Goal: Task Accomplishment & Management: Manage account settings

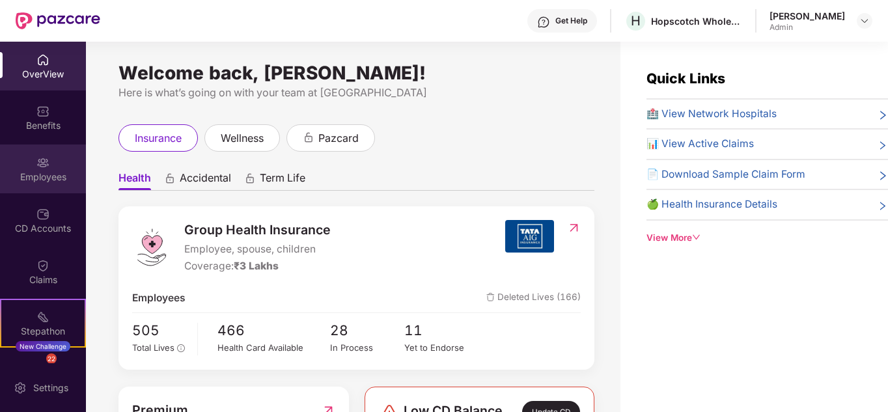
click at [37, 153] on div "Employees" at bounding box center [43, 169] width 86 height 49
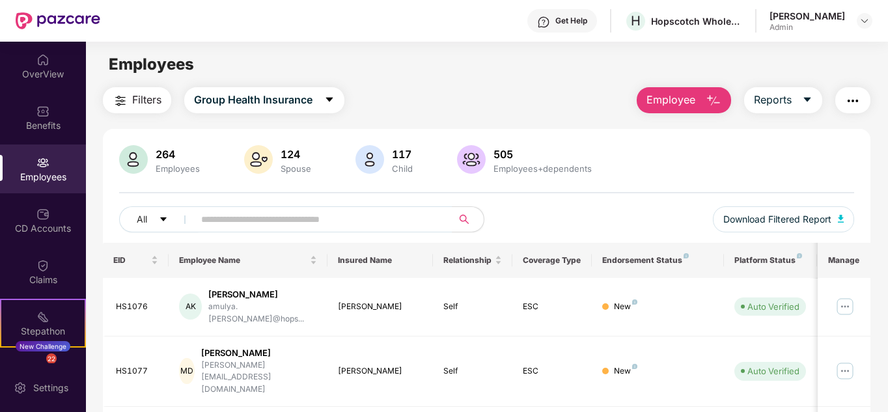
click at [678, 101] on span "Employee" at bounding box center [671, 100] width 49 height 16
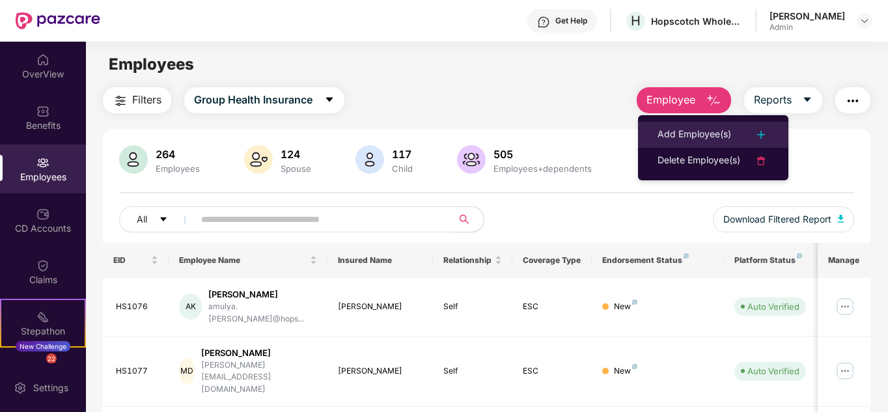
click at [653, 138] on li "Add Employee(s)" at bounding box center [713, 135] width 150 height 26
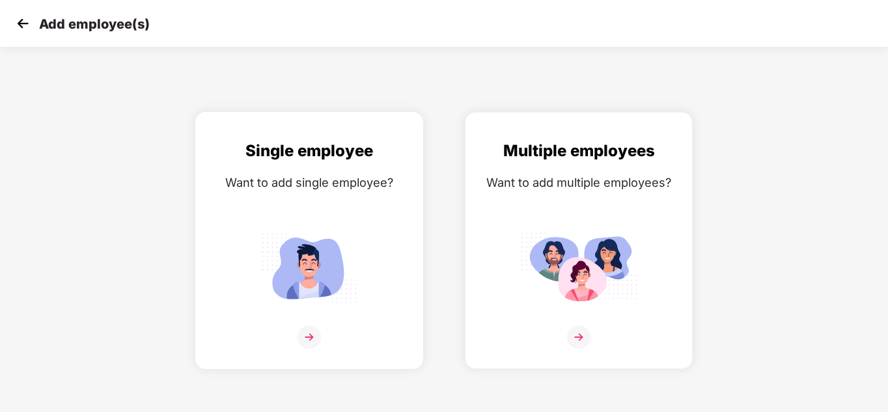
click at [328, 236] on img at bounding box center [309, 267] width 117 height 81
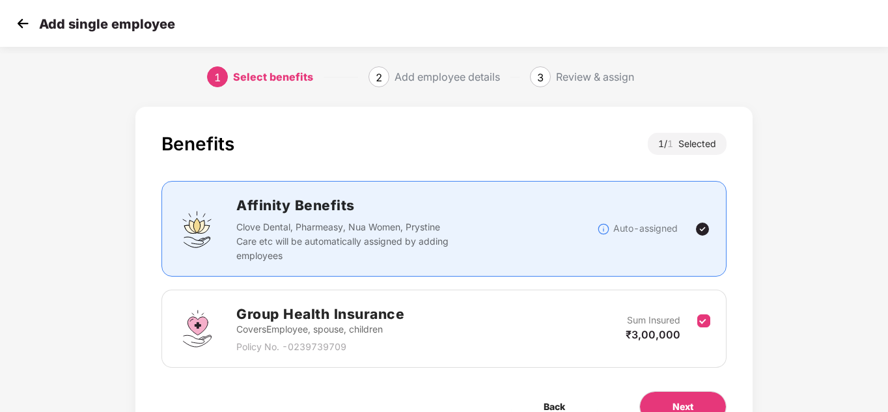
scroll to position [69, 0]
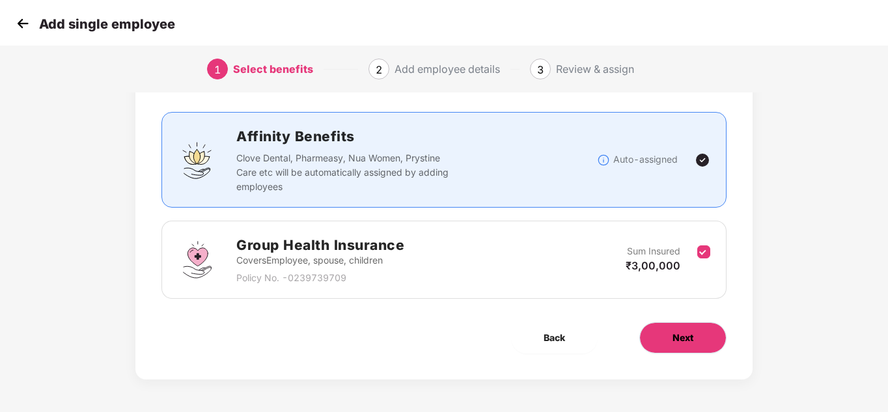
click at [683, 341] on span "Next" at bounding box center [683, 338] width 21 height 14
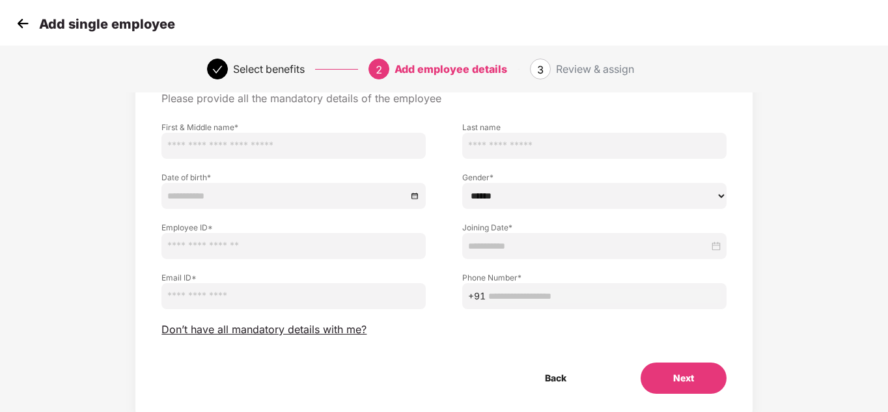
scroll to position [0, 0]
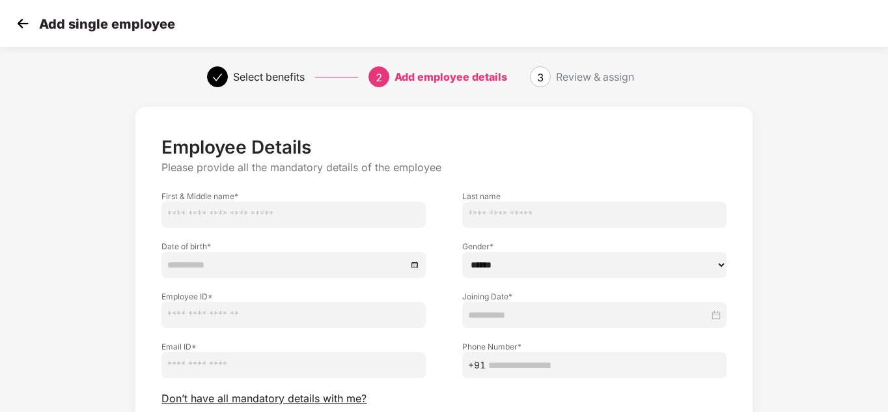
click at [507, 313] on input at bounding box center [588, 315] width 241 height 14
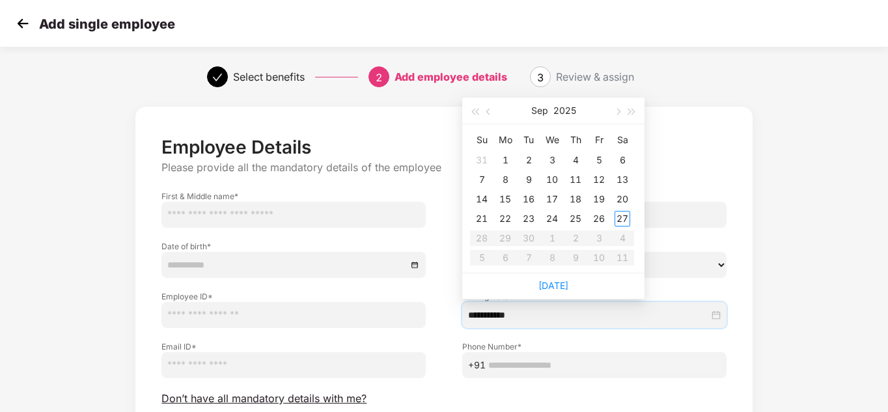
type input "**********"
click at [489, 110] on span "button" at bounding box center [490, 112] width 7 height 7
type input "**********"
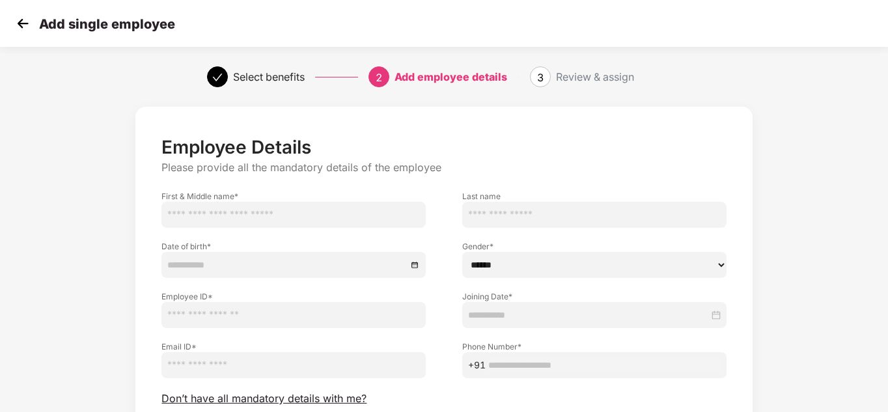
click at [832, 153] on div "Employee Details Please provide all the mandatory details of the employee First…" at bounding box center [444, 310] width 888 height 421
click at [19, 33] on img at bounding box center [23, 24] width 20 height 20
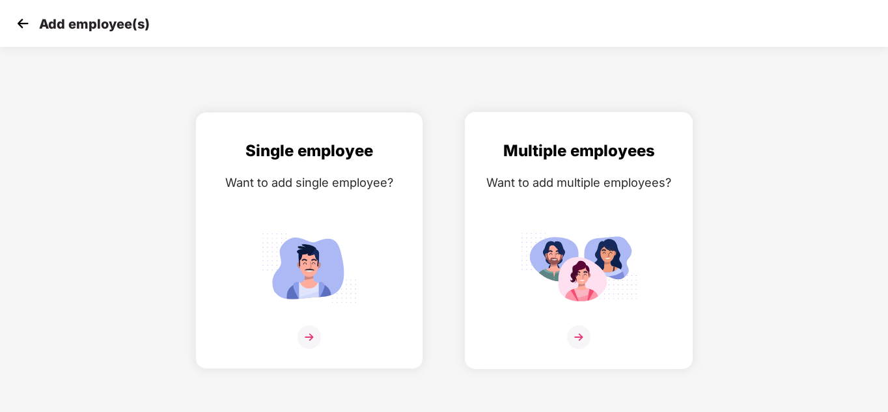
click at [526, 182] on div "Want to add multiple employees?" at bounding box center [579, 182] width 201 height 19
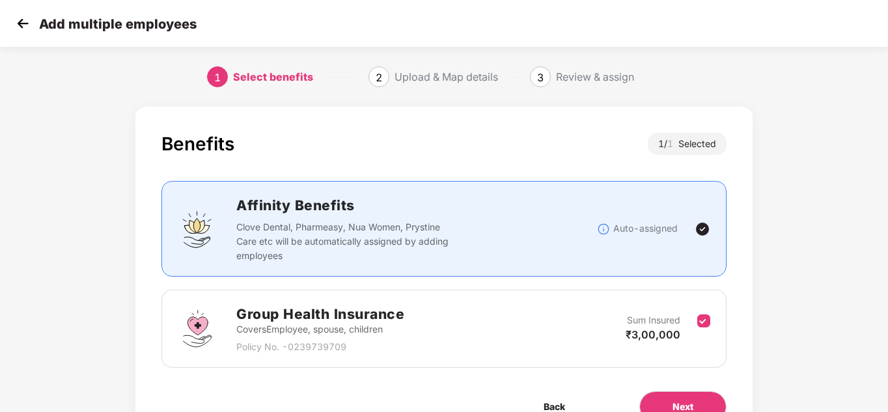
scroll to position [69, 0]
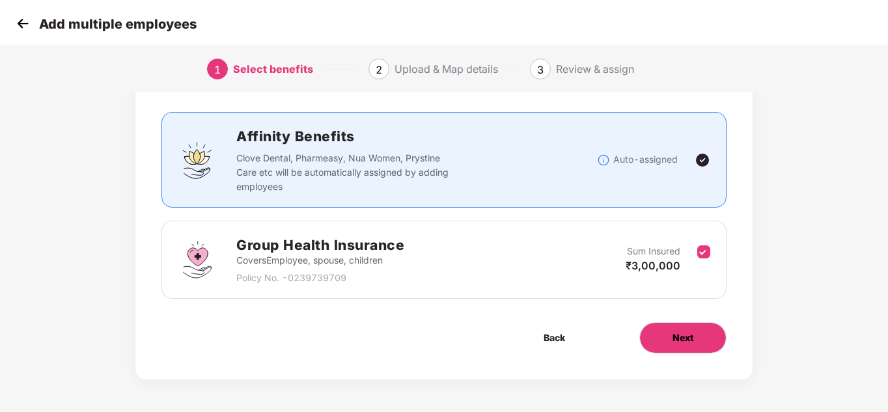
click at [696, 341] on button "Next" at bounding box center [683, 337] width 87 height 31
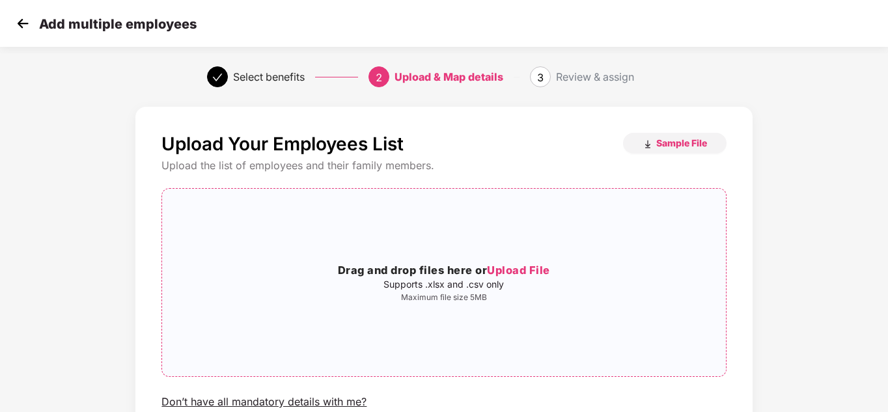
click at [517, 268] on span "Upload File" at bounding box center [518, 270] width 63 height 13
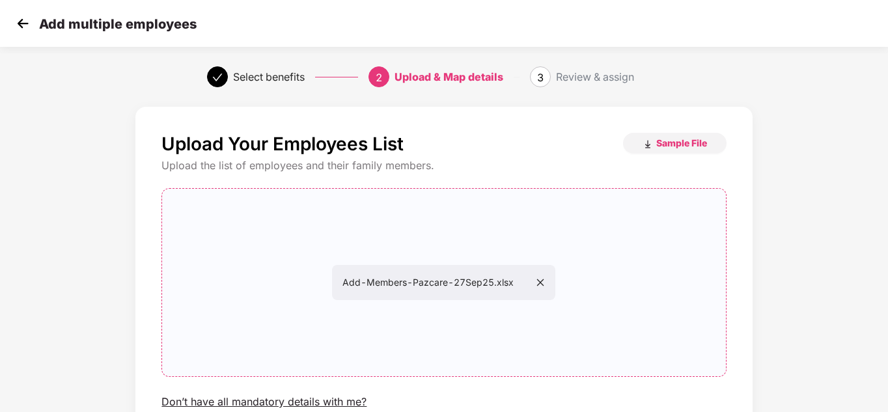
scroll to position [111, 0]
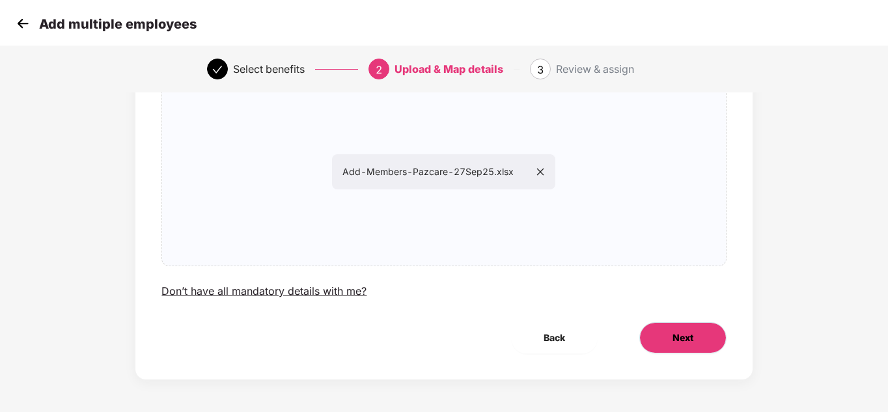
click at [688, 326] on button "Next" at bounding box center [683, 337] width 87 height 31
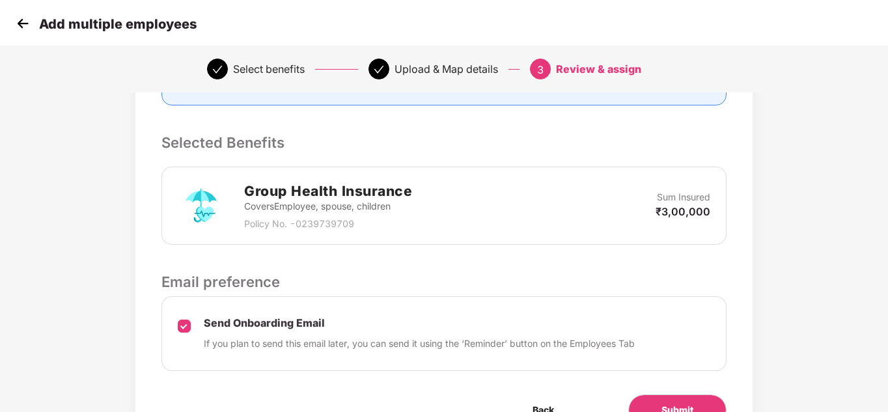
scroll to position [274, 0]
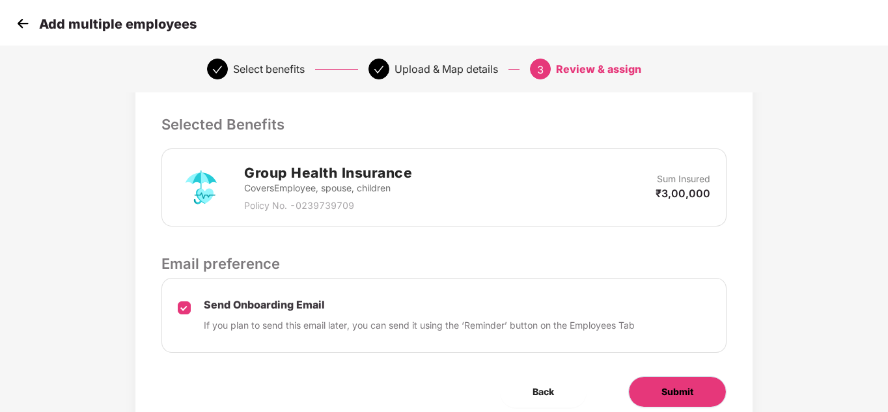
click at [658, 388] on button "Submit" at bounding box center [678, 392] width 98 height 31
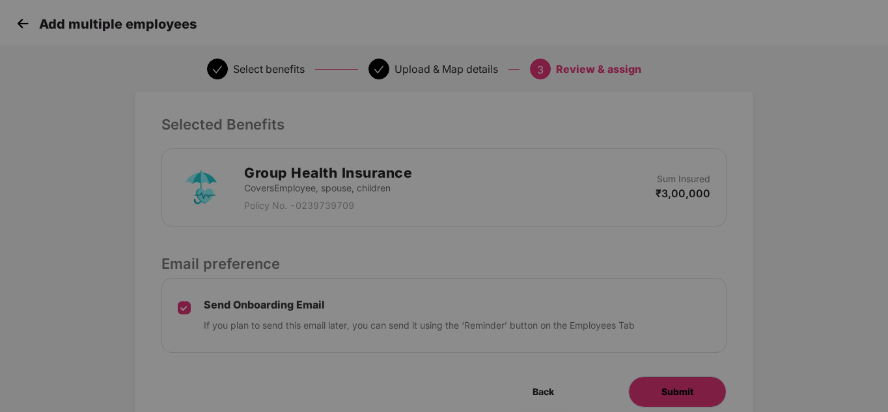
scroll to position [0, 0]
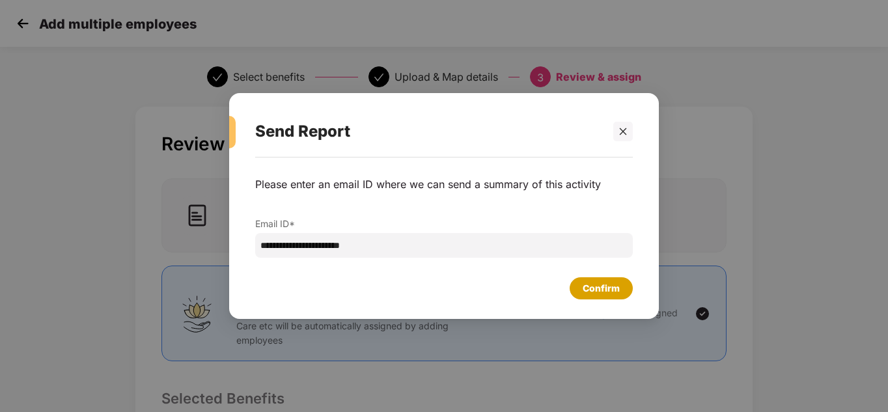
click at [589, 291] on div "Confirm" at bounding box center [601, 288] width 37 height 14
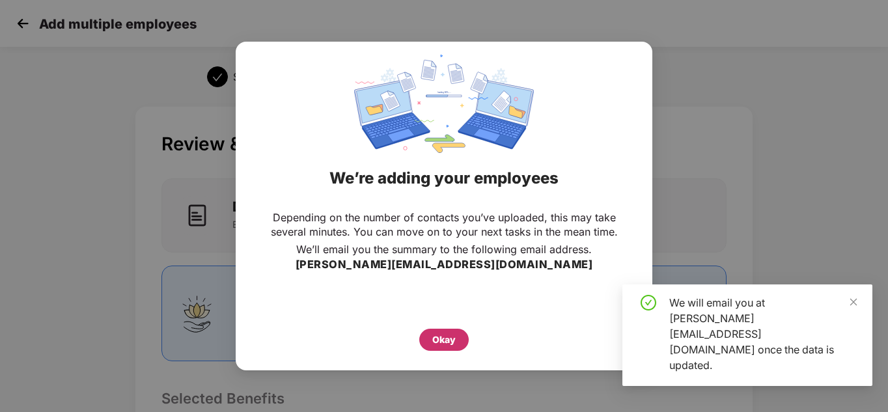
click at [439, 348] on div "Okay" at bounding box center [444, 340] width 50 height 22
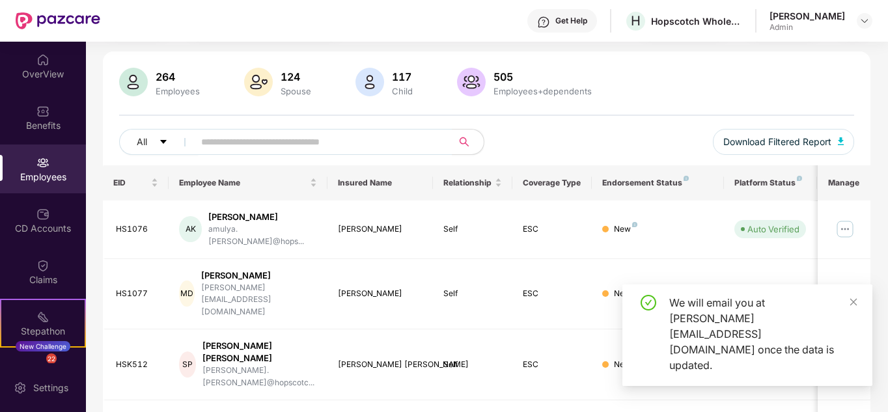
scroll to position [78, 0]
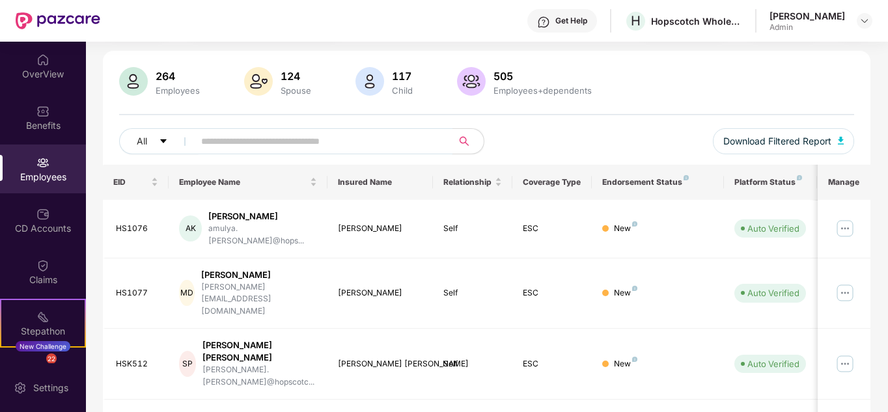
click at [307, 144] on input "text" at bounding box center [318, 142] width 234 height 20
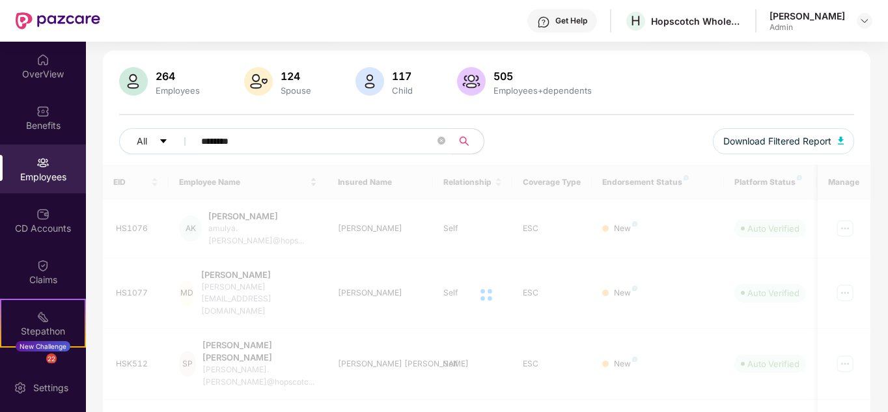
scroll to position [55, 0]
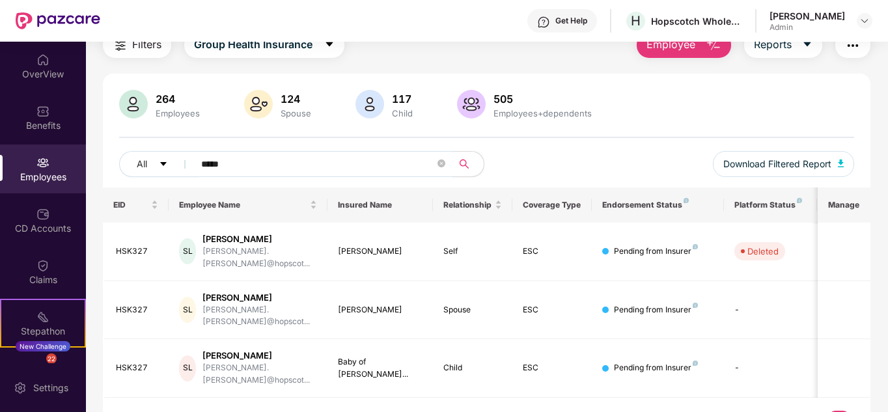
type input "*****"
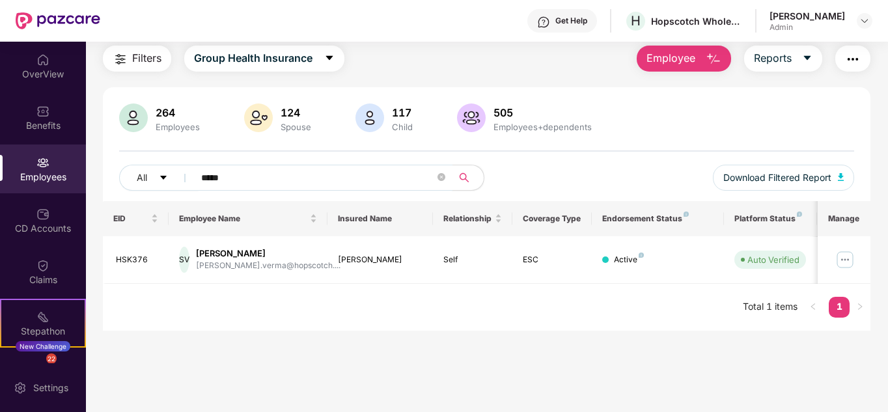
scroll to position [42, 0]
click at [850, 263] on img at bounding box center [845, 259] width 21 height 21
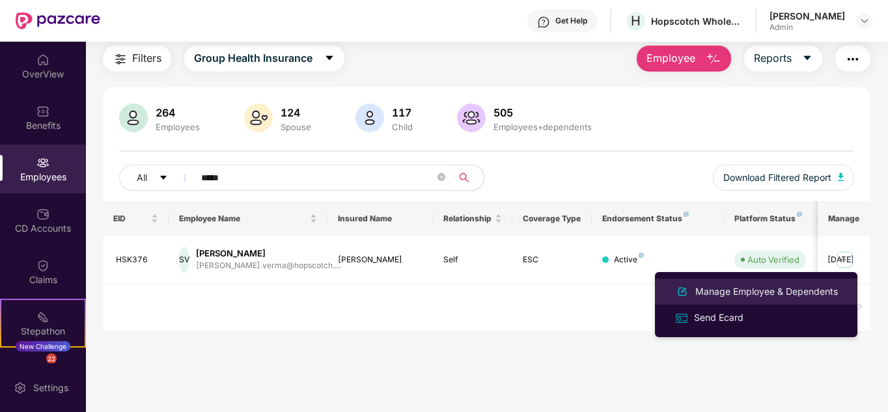
click at [718, 290] on div "Manage Employee & Dependents" at bounding box center [767, 292] width 148 height 14
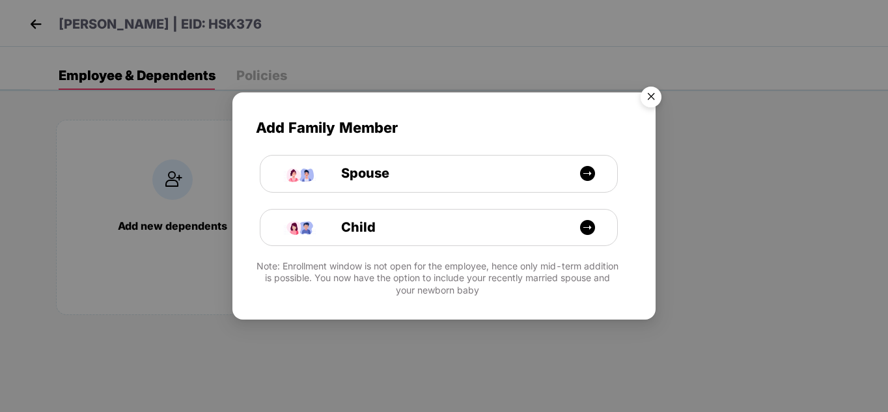
click at [651, 100] on img "Close" at bounding box center [651, 99] width 36 height 36
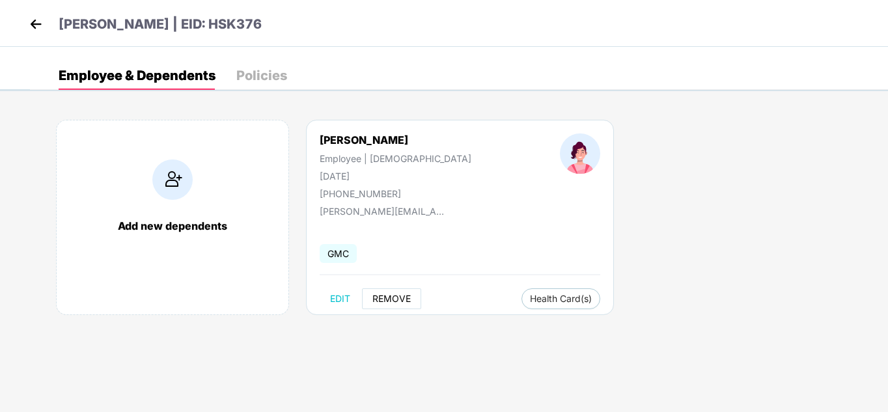
click at [389, 300] on span "REMOVE" at bounding box center [392, 299] width 38 height 10
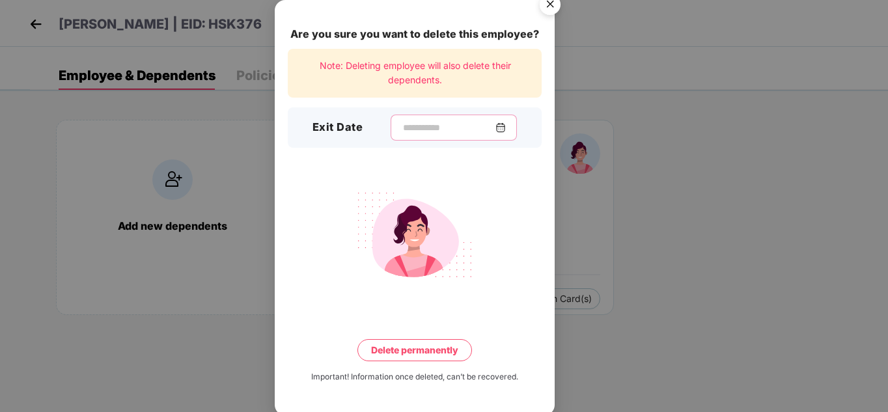
click at [412, 127] on input at bounding box center [449, 128] width 94 height 14
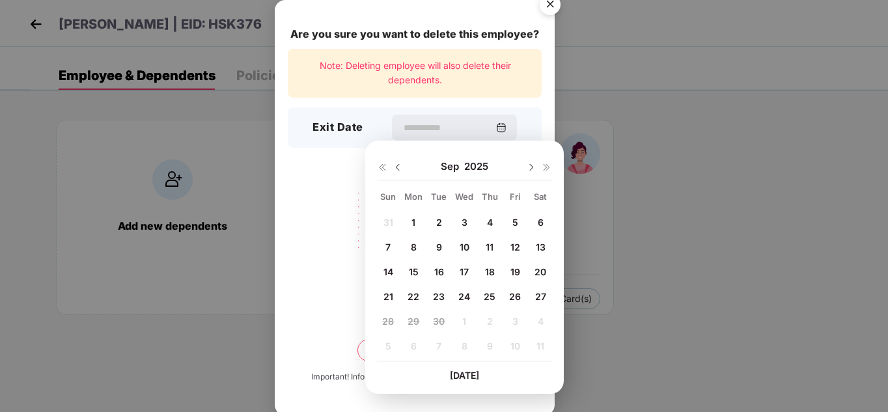
click at [397, 171] on img at bounding box center [398, 167] width 10 height 10
click at [520, 322] on span "29" at bounding box center [515, 321] width 12 height 11
type input "**********"
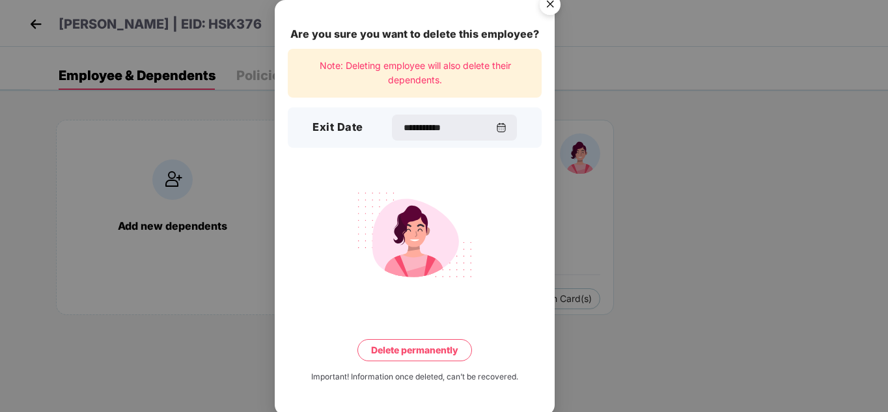
click at [548, 6] on img "Close" at bounding box center [550, 6] width 36 height 36
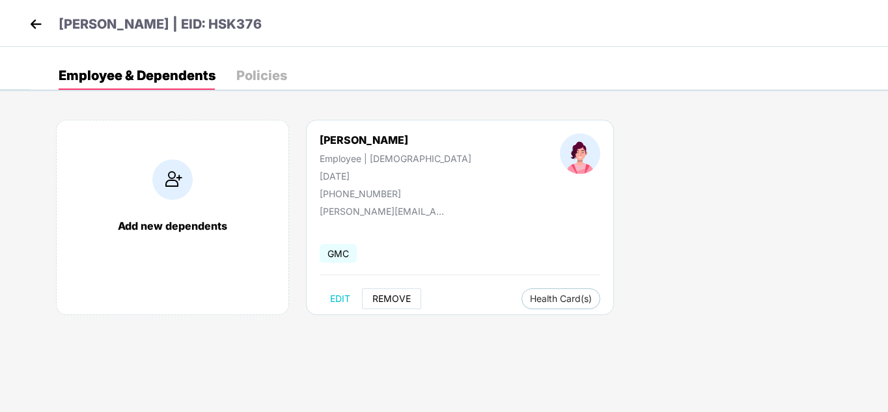
click at [395, 301] on span "REMOVE" at bounding box center [392, 299] width 38 height 10
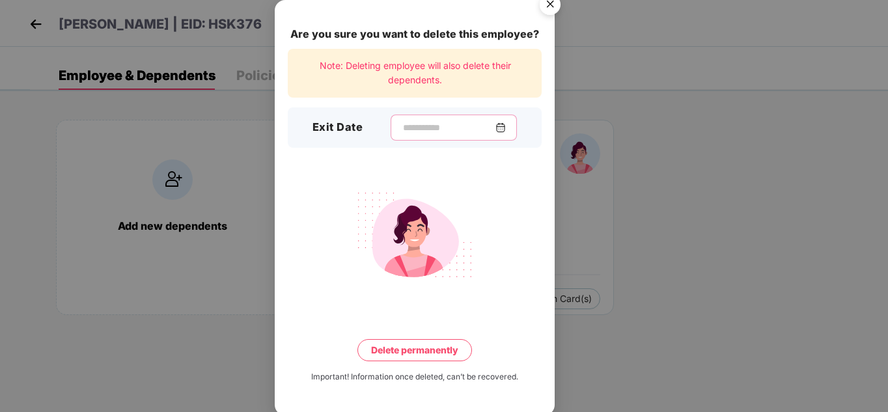
click at [423, 124] on input at bounding box center [449, 128] width 94 height 14
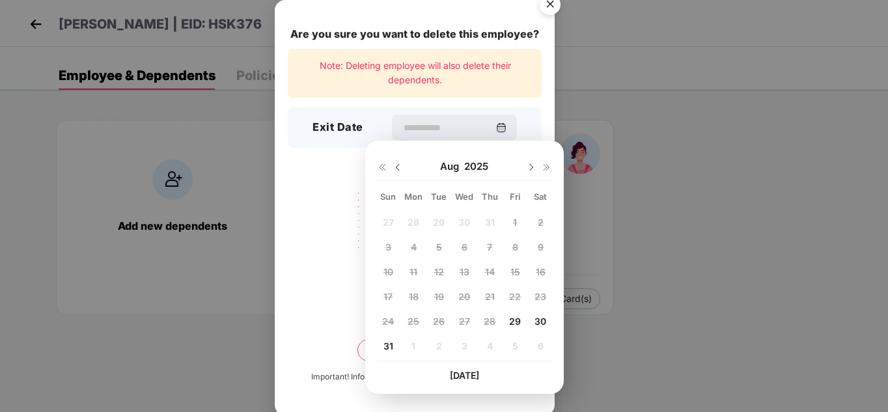
click at [513, 323] on span "29" at bounding box center [515, 321] width 12 height 11
type input "**********"
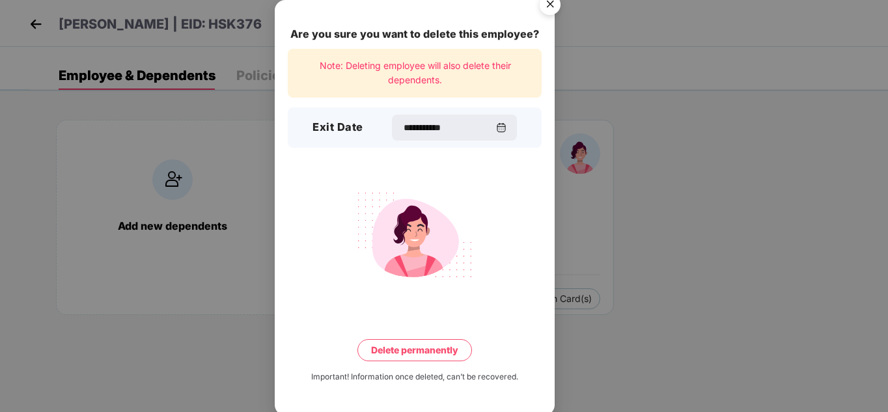
click at [390, 351] on button "Delete permanently" at bounding box center [415, 350] width 115 height 22
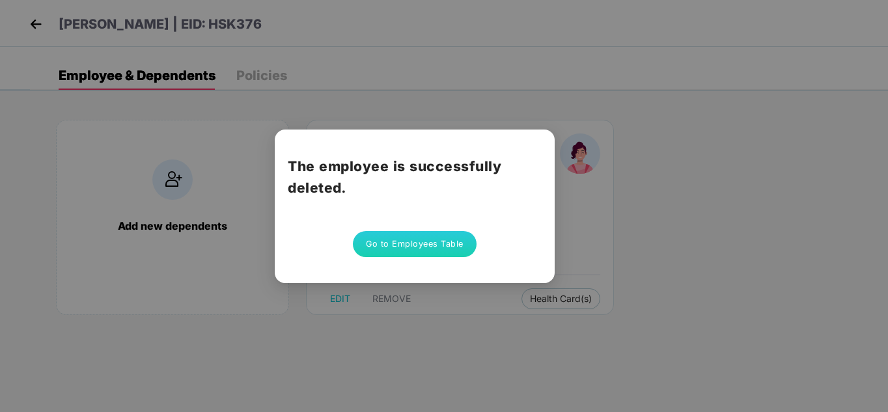
click at [408, 244] on button "Go to Employees Table" at bounding box center [415, 244] width 124 height 26
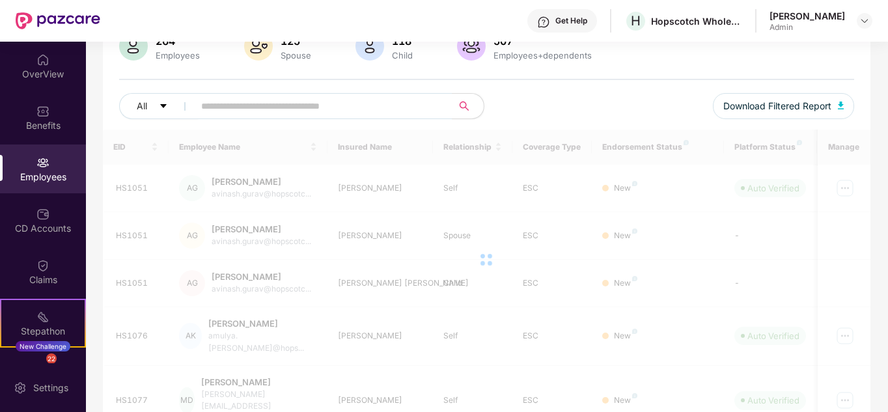
scroll to position [112, 0]
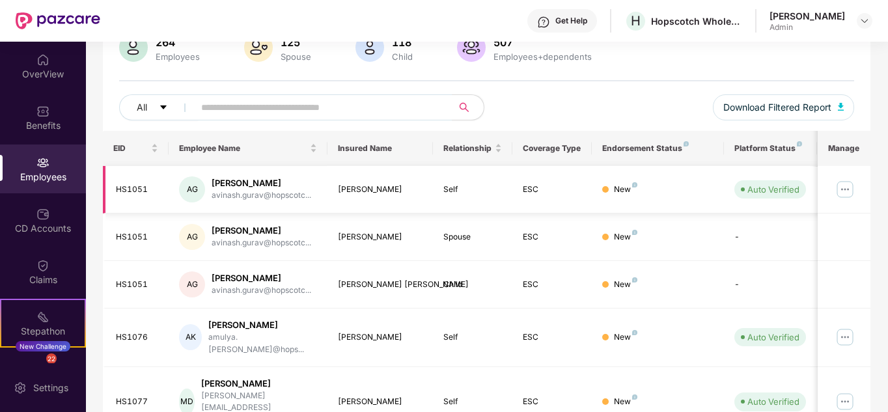
click at [850, 190] on img at bounding box center [845, 189] width 21 height 21
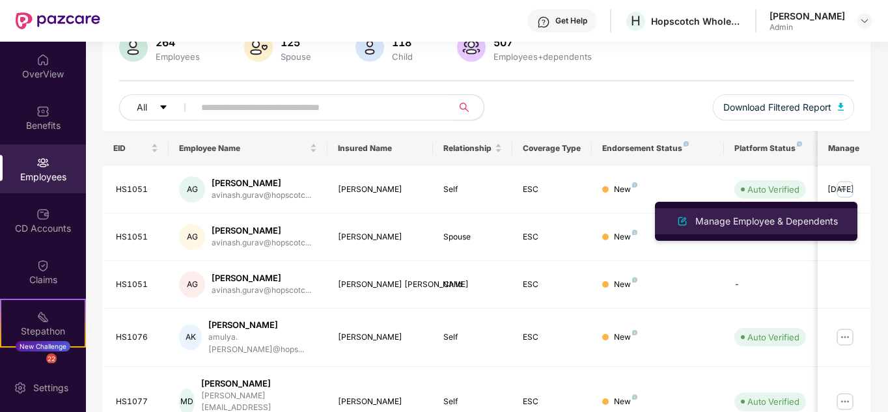
click at [730, 228] on div "Manage Employee & Dependents" at bounding box center [767, 221] width 148 height 14
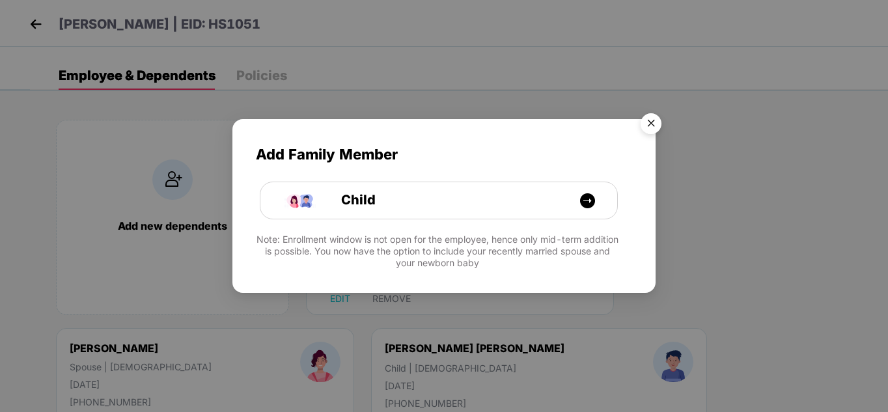
click at [653, 123] on img "Close" at bounding box center [651, 125] width 36 height 36
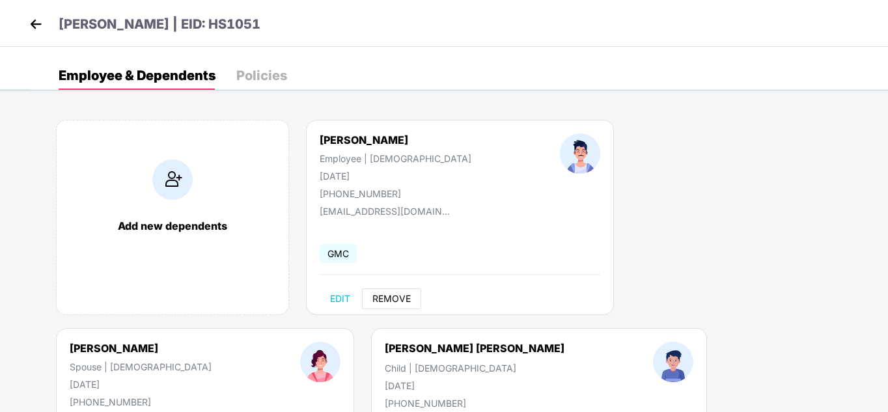
click at [391, 301] on span "REMOVE" at bounding box center [392, 299] width 38 height 10
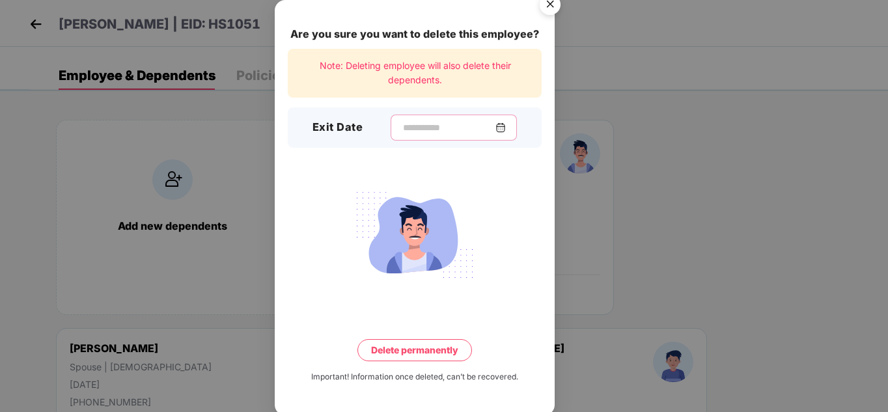
click at [440, 125] on input at bounding box center [449, 128] width 94 height 14
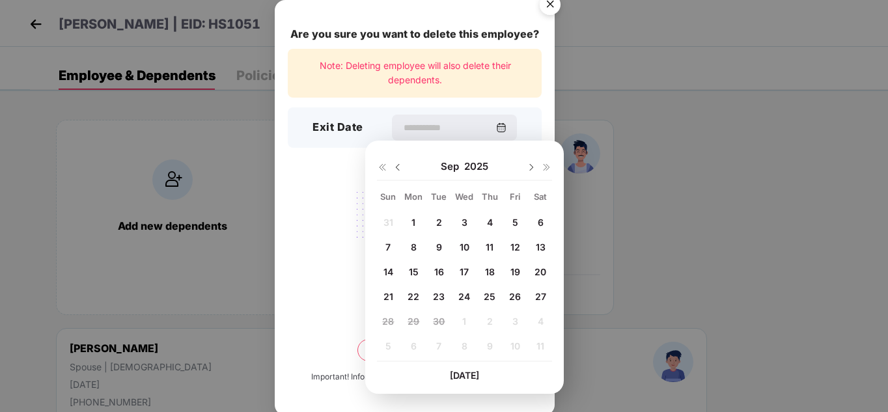
click at [397, 165] on img at bounding box center [398, 167] width 10 height 10
click at [550, 1] on img "Close" at bounding box center [550, 6] width 36 height 36
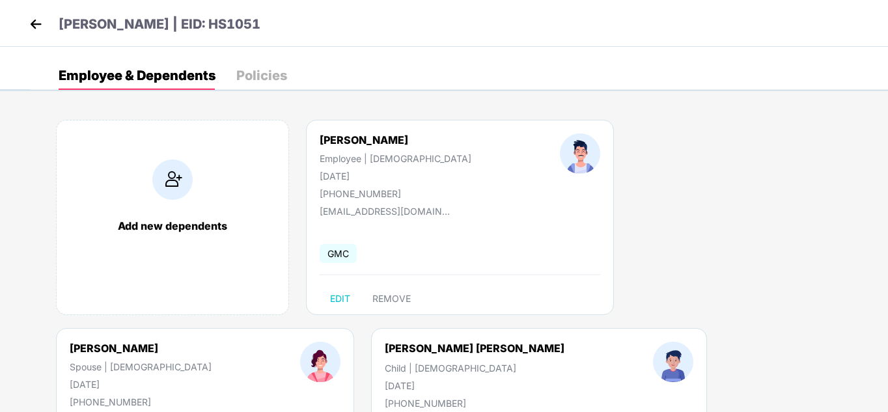
click at [204, 29] on p "[PERSON_NAME] | EID: HS1051" at bounding box center [160, 24] width 202 height 20
